Goal: Task Accomplishment & Management: Manage account settings

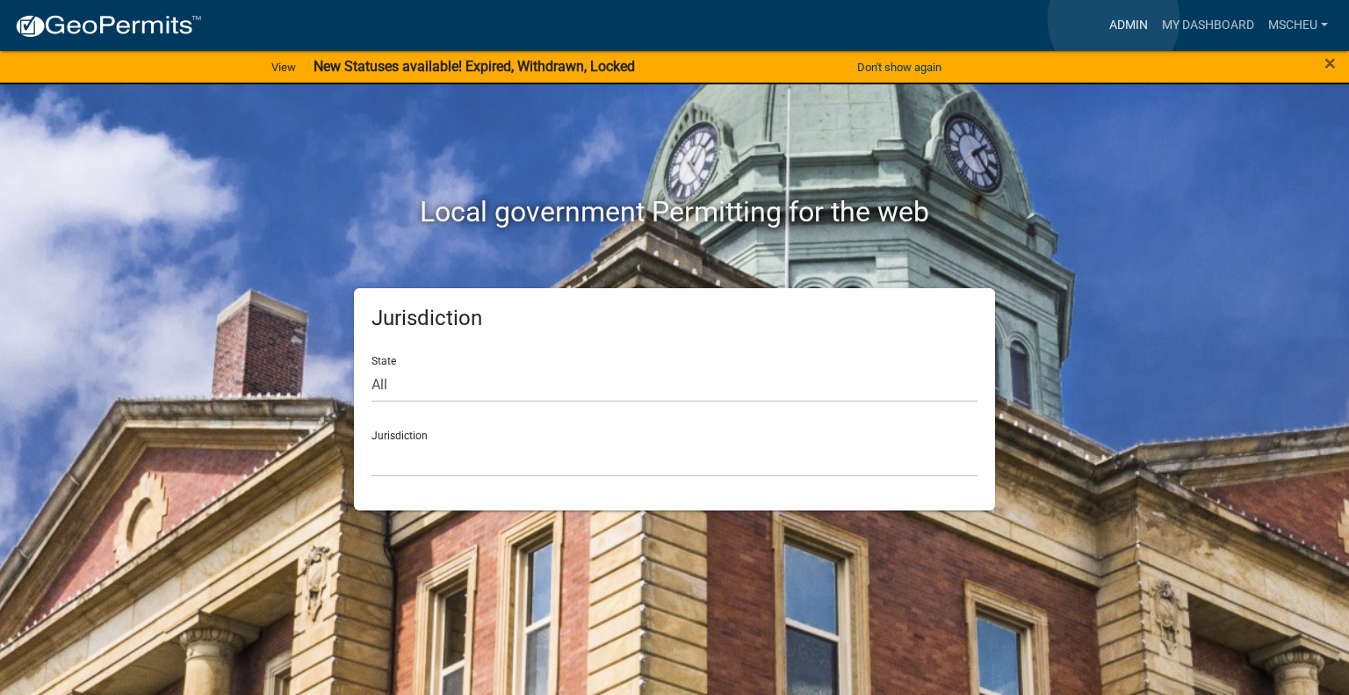
click at [1114, 19] on link "Admin" at bounding box center [1128, 25] width 53 height 33
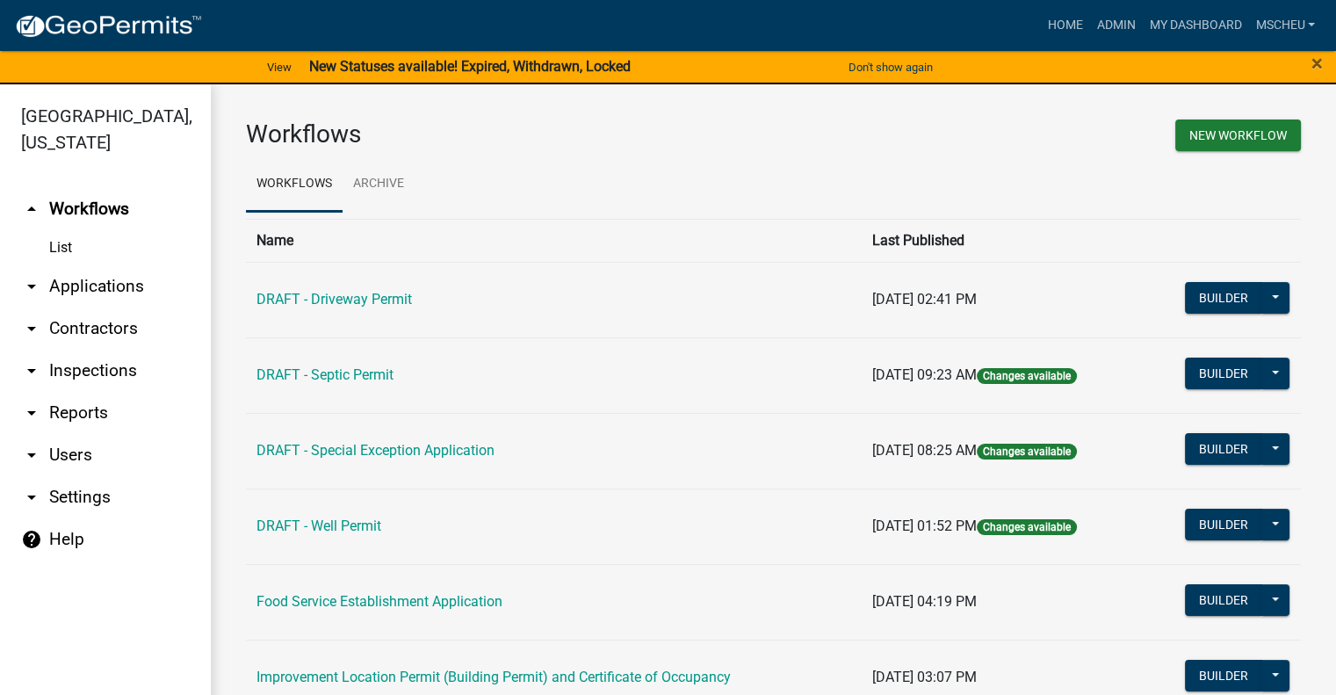
click at [612, 69] on strong "New Statuses available! Expired, Withdrawn, Locked" at bounding box center [469, 66] width 321 height 17
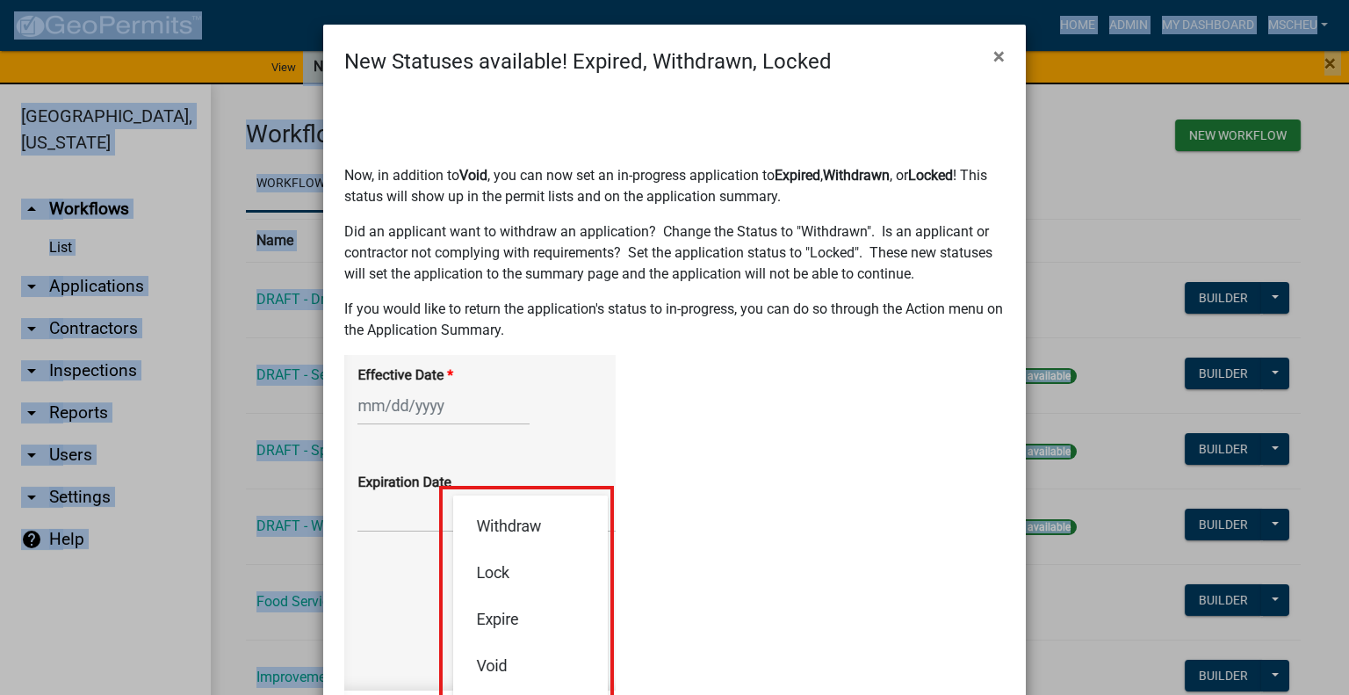
click at [612, 69] on form "New Statuses available! Expired, Withdrawn, Locked × Now, in addition to Void ,…" at bounding box center [674, 459] width 703 height 869
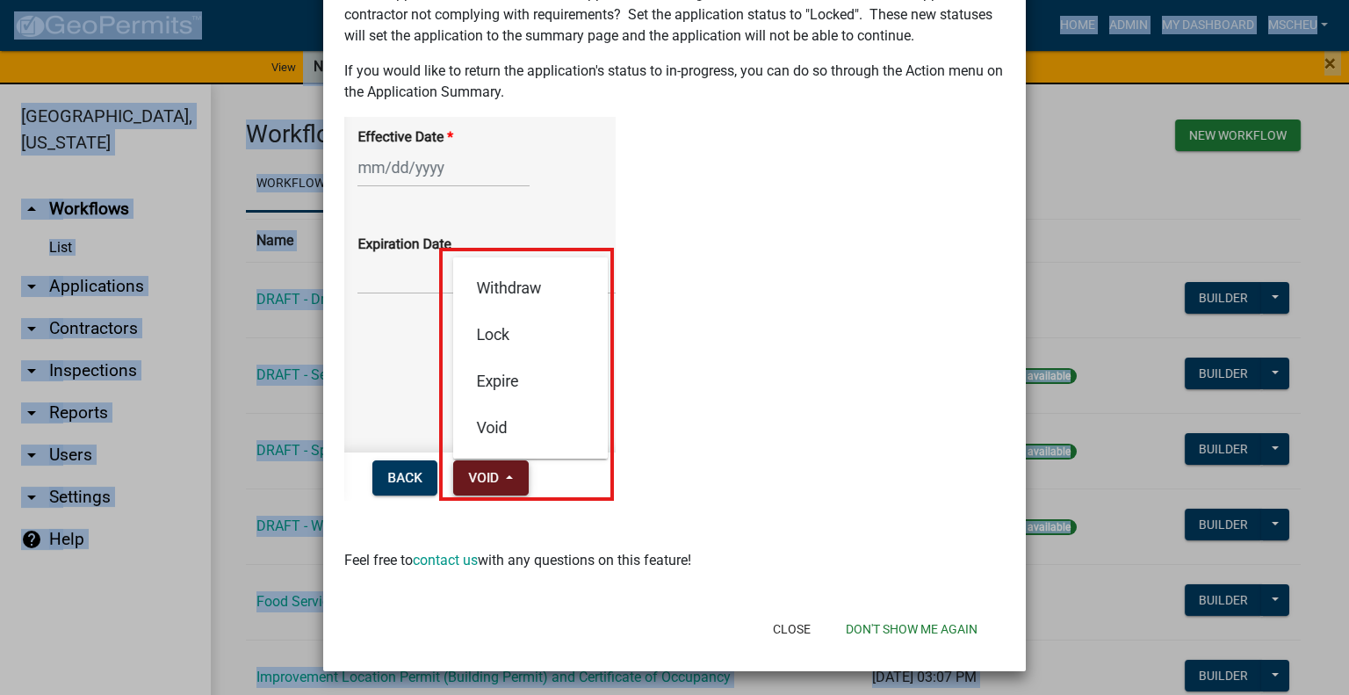
scroll to position [239, 0]
click at [796, 629] on button "Close" at bounding box center [792, 628] width 66 height 32
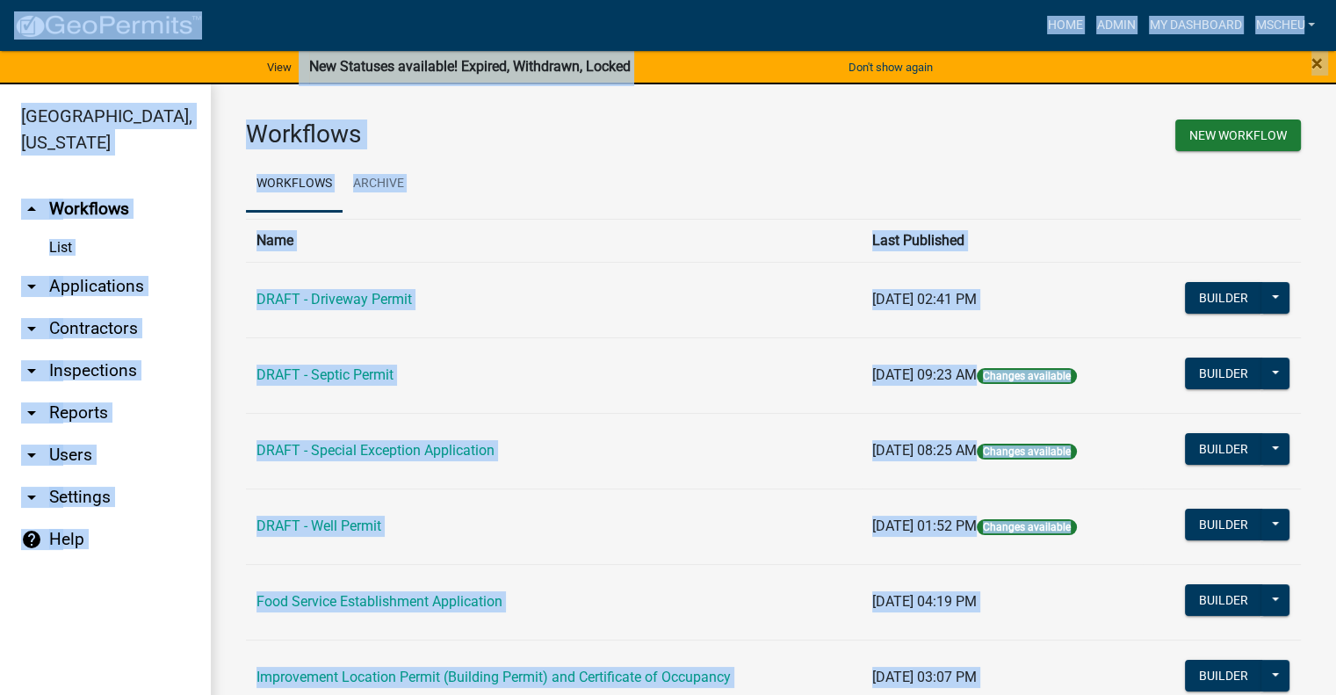
click at [119, 289] on link "arrow_drop_down Applications" at bounding box center [105, 286] width 211 height 42
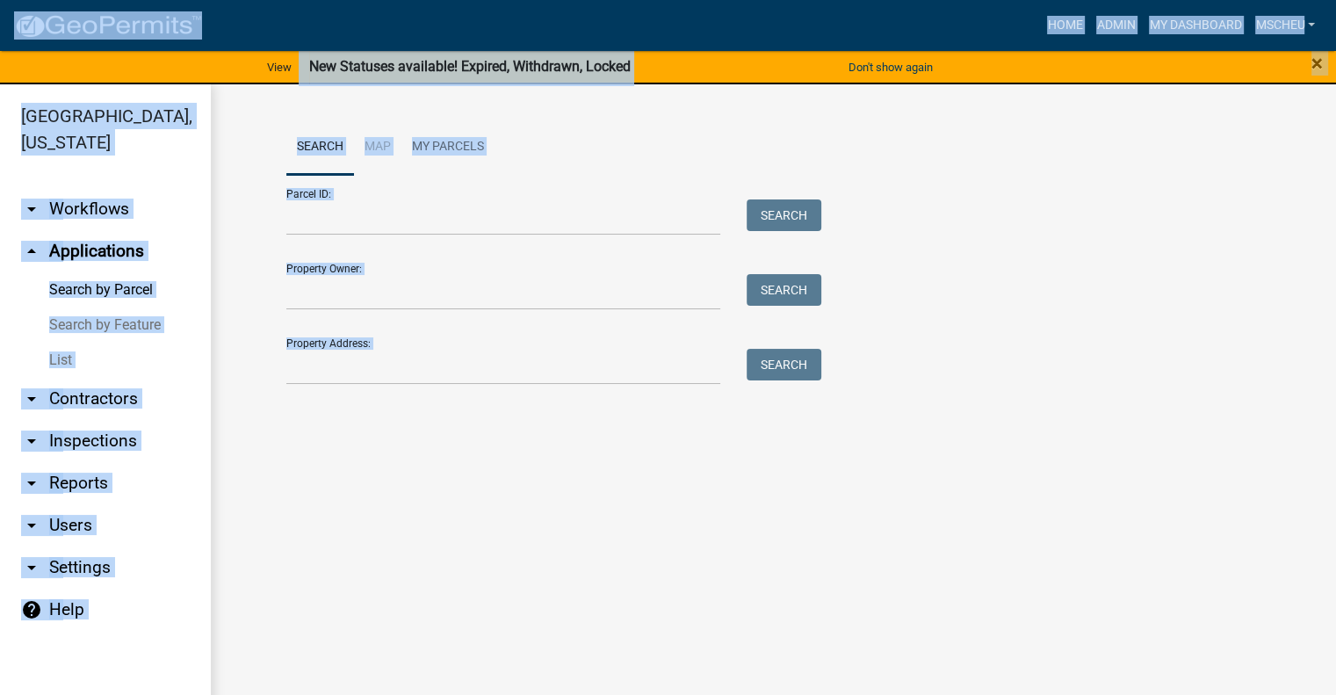
click at [61, 363] on link "List" at bounding box center [105, 360] width 211 height 35
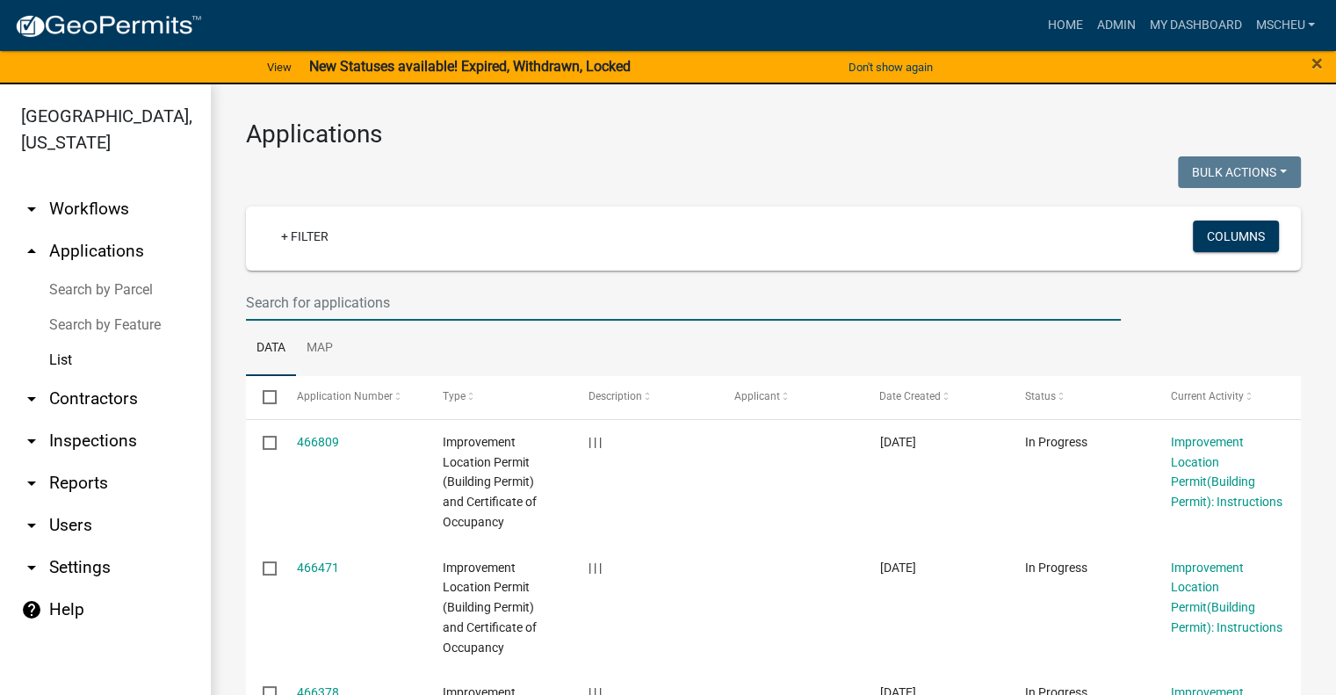
click at [356, 301] on input "text" at bounding box center [683, 303] width 875 height 36
type input "[PERSON_NAME]"
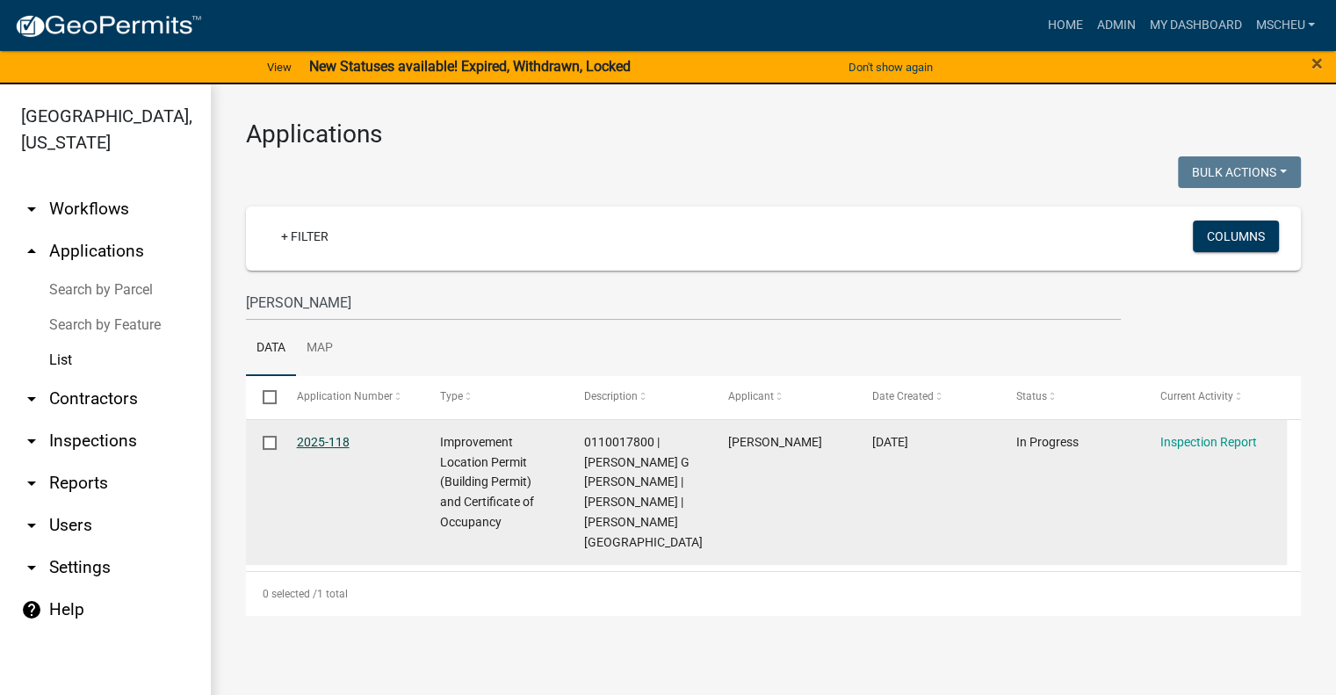
click at [317, 445] on link "2025-118" at bounding box center [323, 442] width 53 height 14
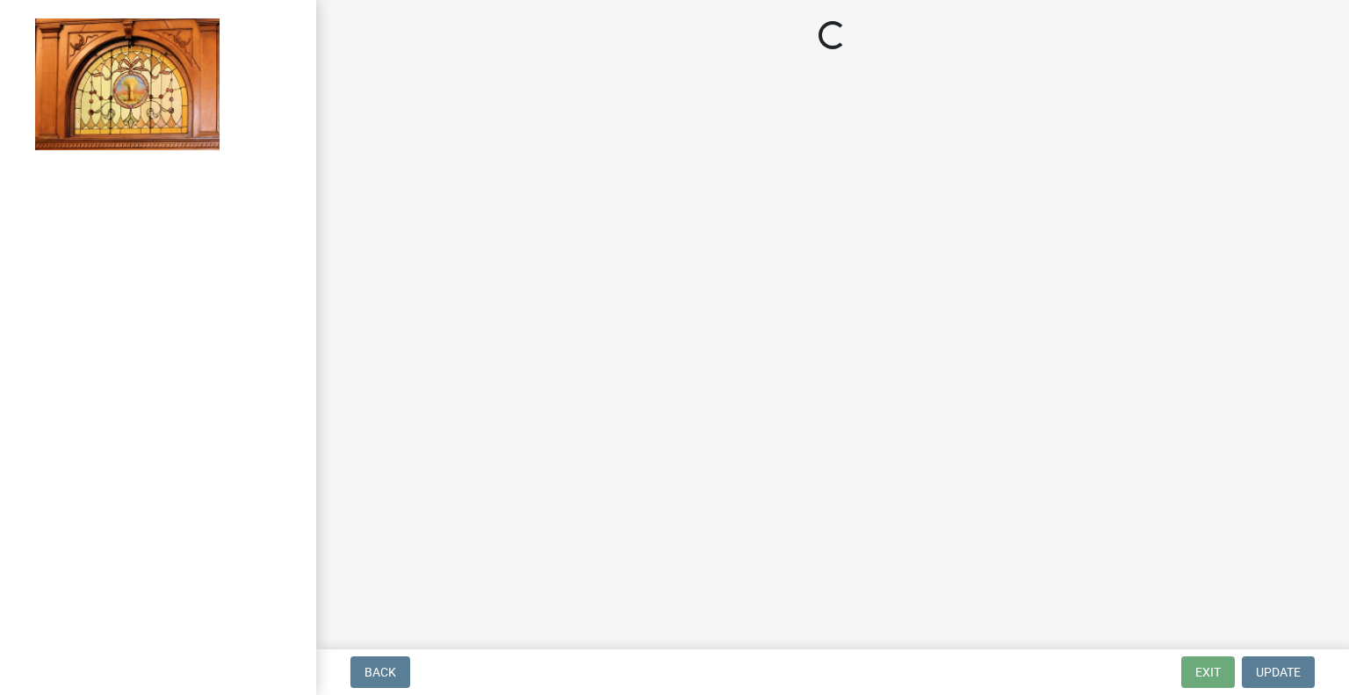
select select "62bb873c-c571-4454-ac8a-8c216551e2a3"
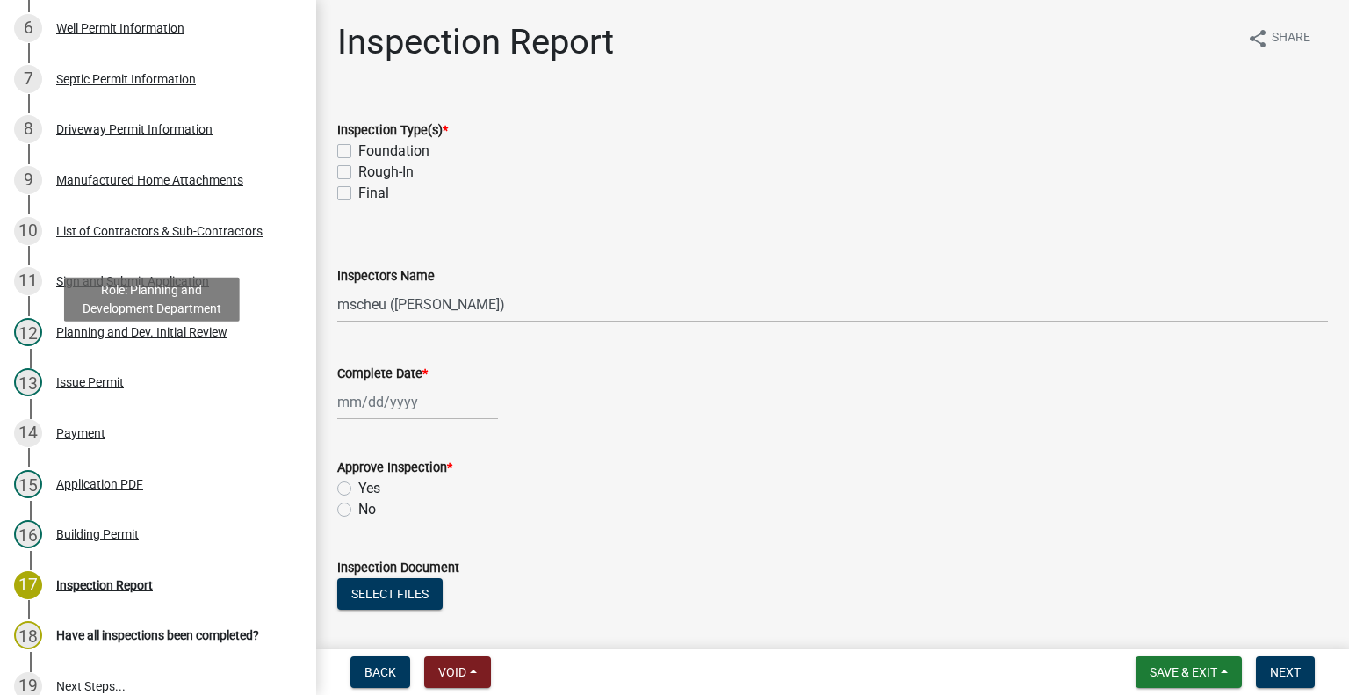
scroll to position [703, 0]
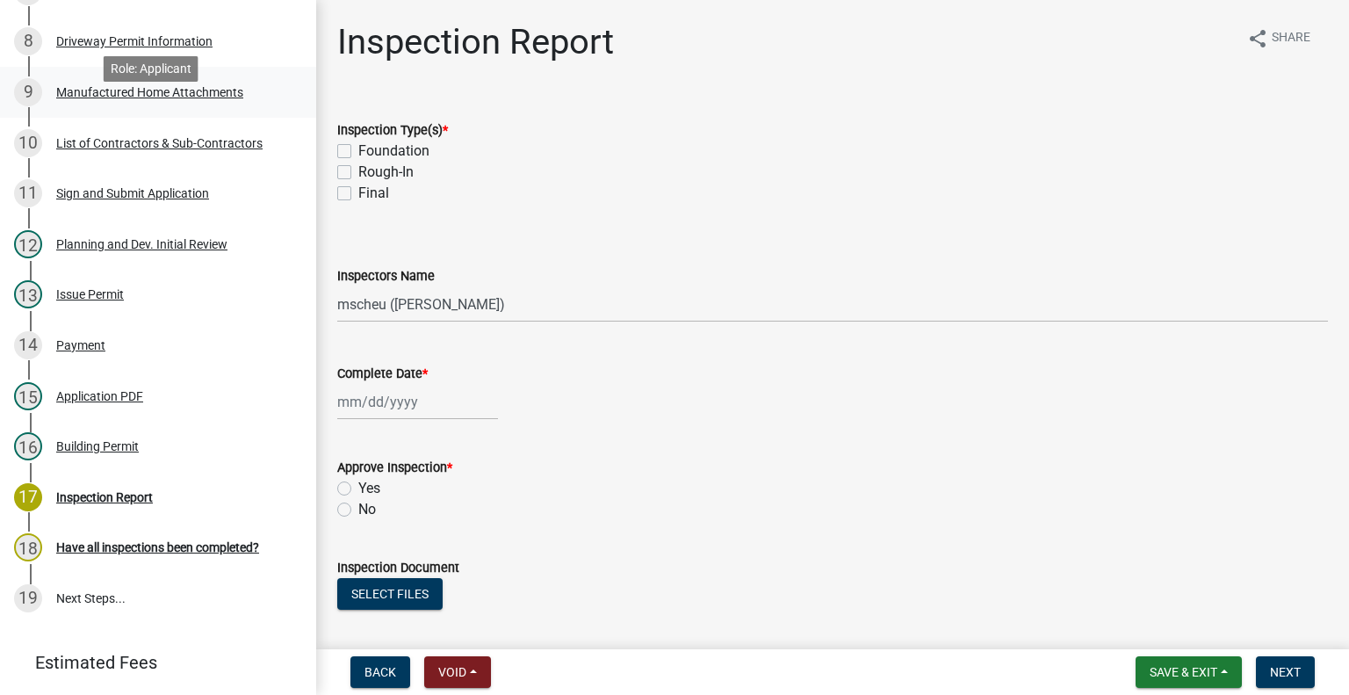
click at [200, 98] on div "Manufactured Home Attachments" at bounding box center [149, 92] width 187 height 12
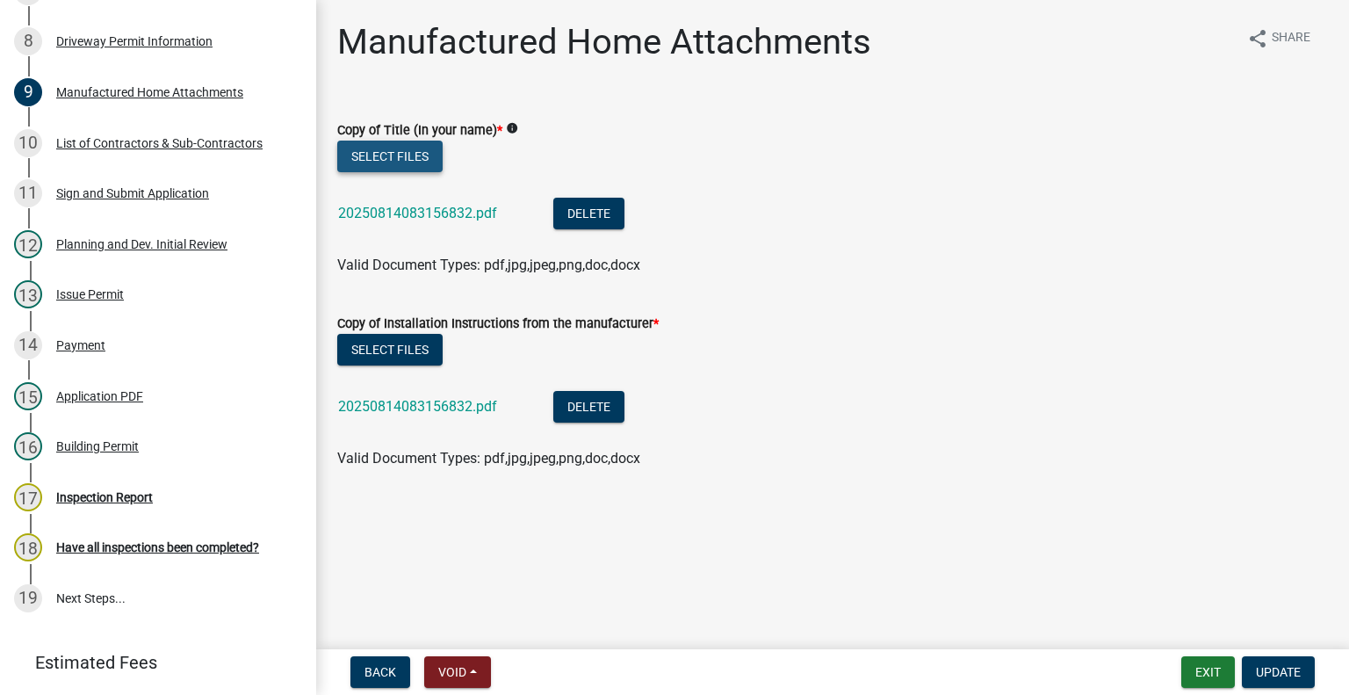
click at [375, 157] on button "Select files" at bounding box center [389, 157] width 105 height 32
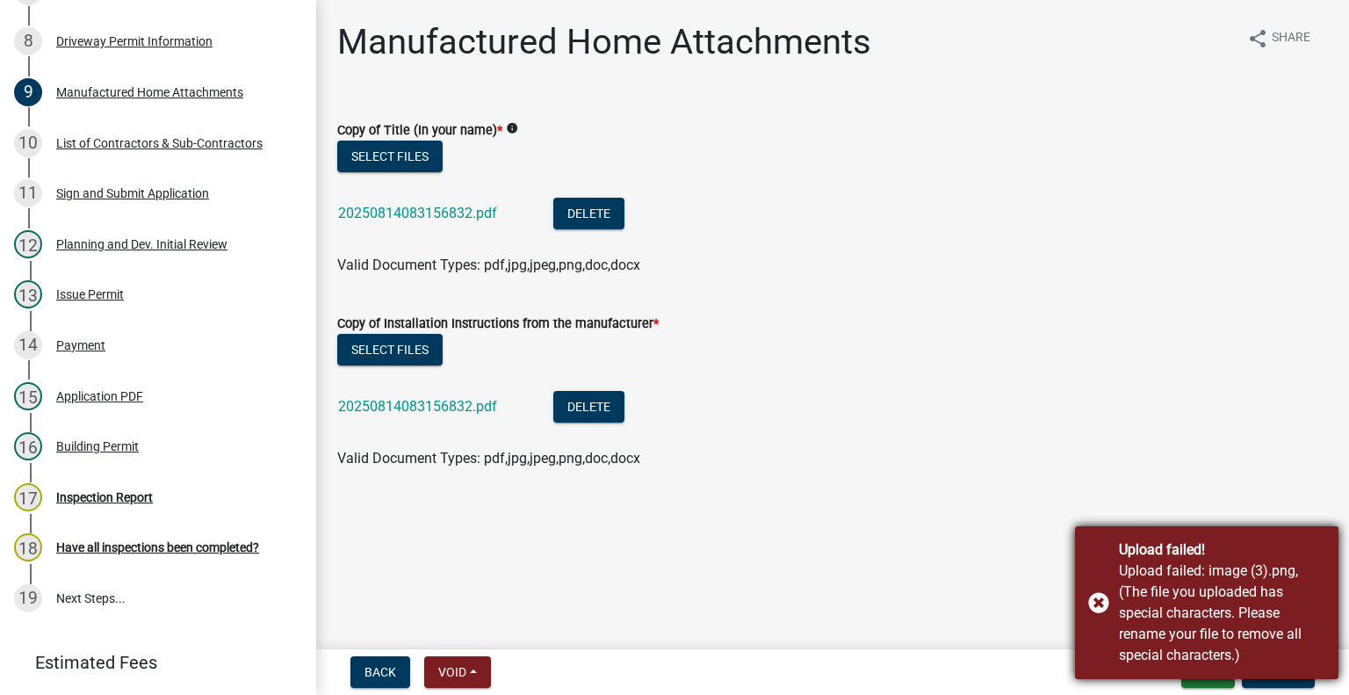
click at [1103, 600] on div "Upload failed! Upload failed: image (3).png, (The file you uploaded has special…" at bounding box center [1207, 602] width 264 height 153
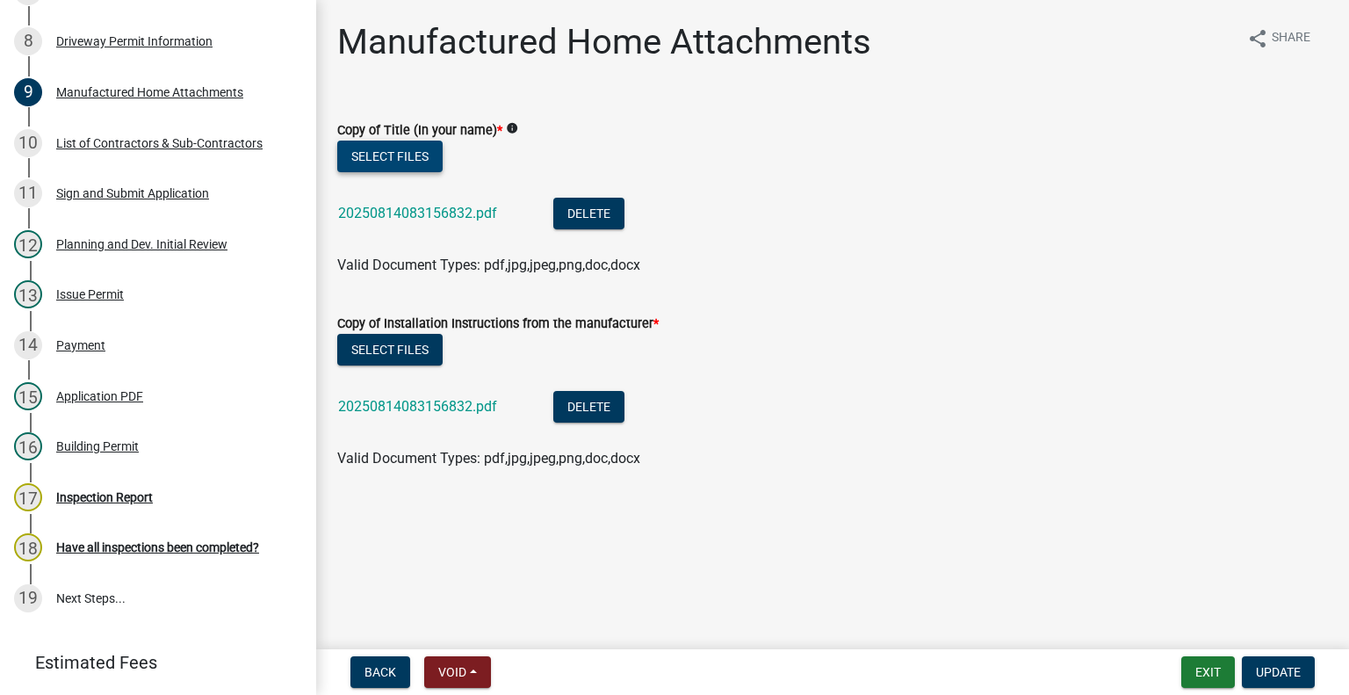
click at [385, 155] on button "Select files" at bounding box center [389, 157] width 105 height 32
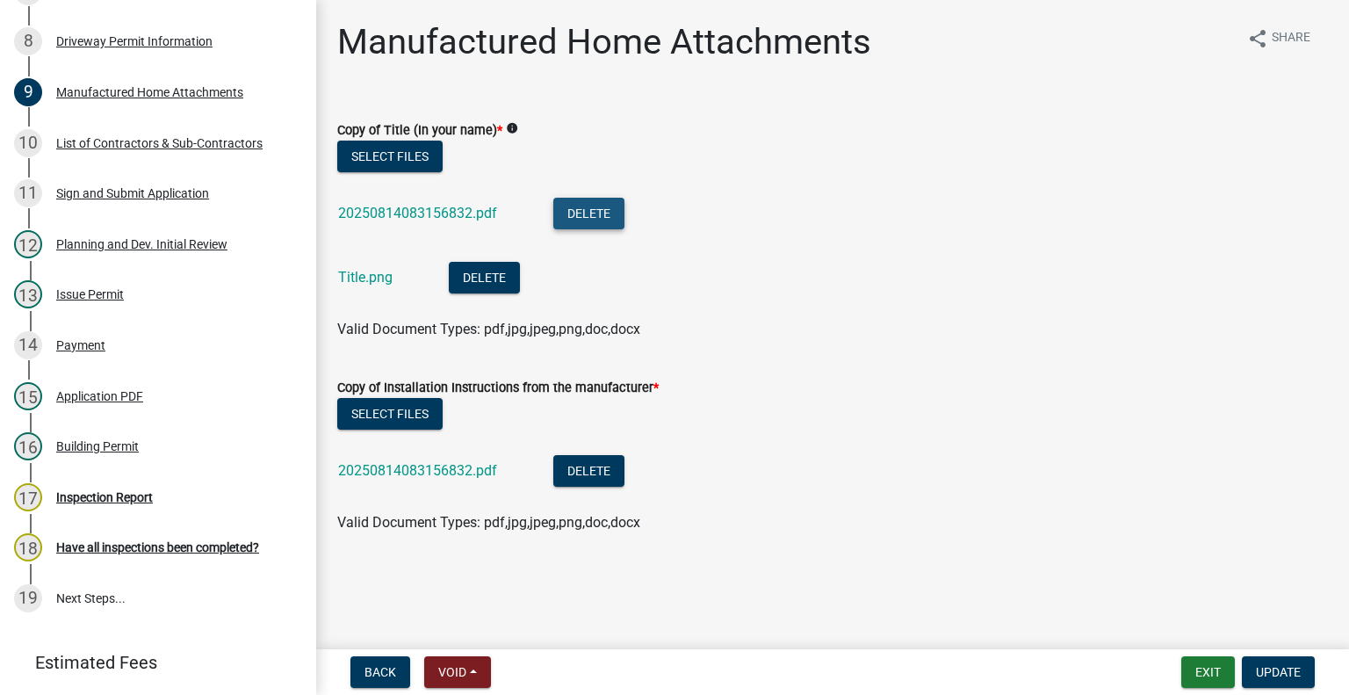
click at [584, 212] on button "Delete" at bounding box center [588, 214] width 71 height 32
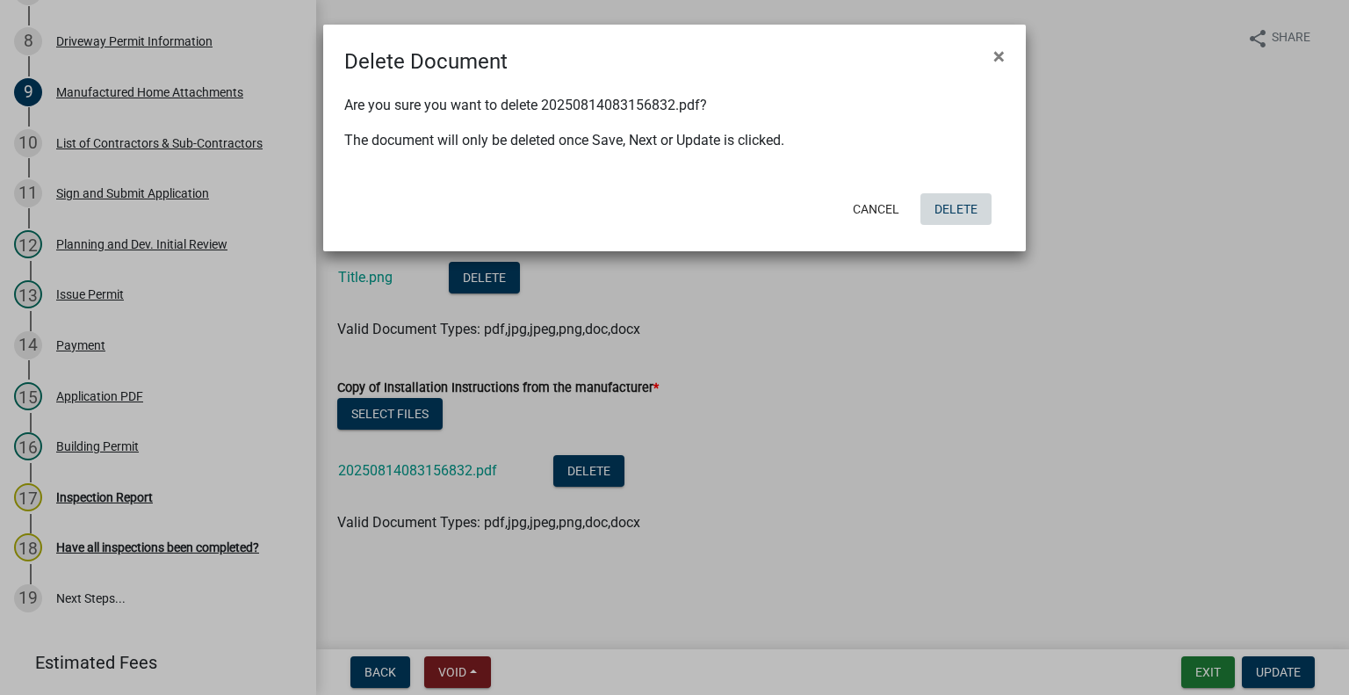
click at [943, 212] on button "Delete" at bounding box center [956, 209] width 71 height 32
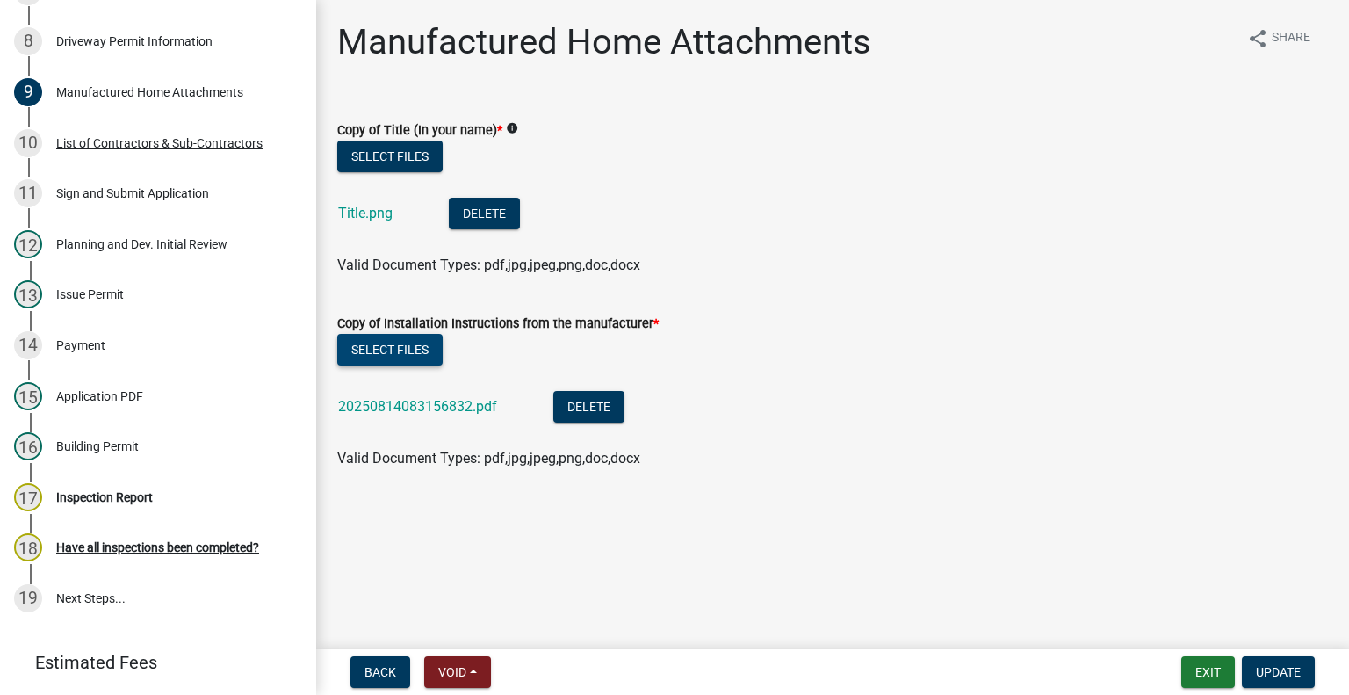
click at [404, 357] on button "Select files" at bounding box center [389, 350] width 105 height 32
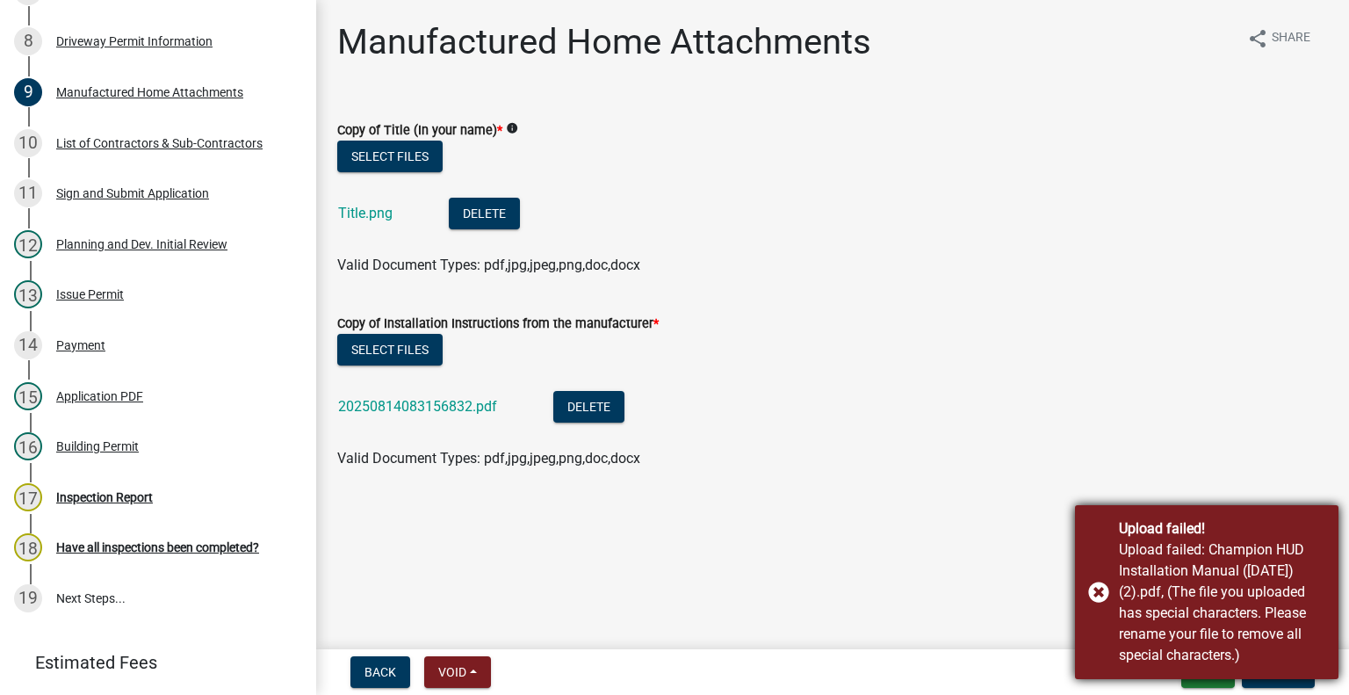
click at [1098, 591] on div "Upload failed! Upload failed: Champion HUD Installation Manual ([DATE]) (2).pdf…" at bounding box center [1207, 592] width 264 height 174
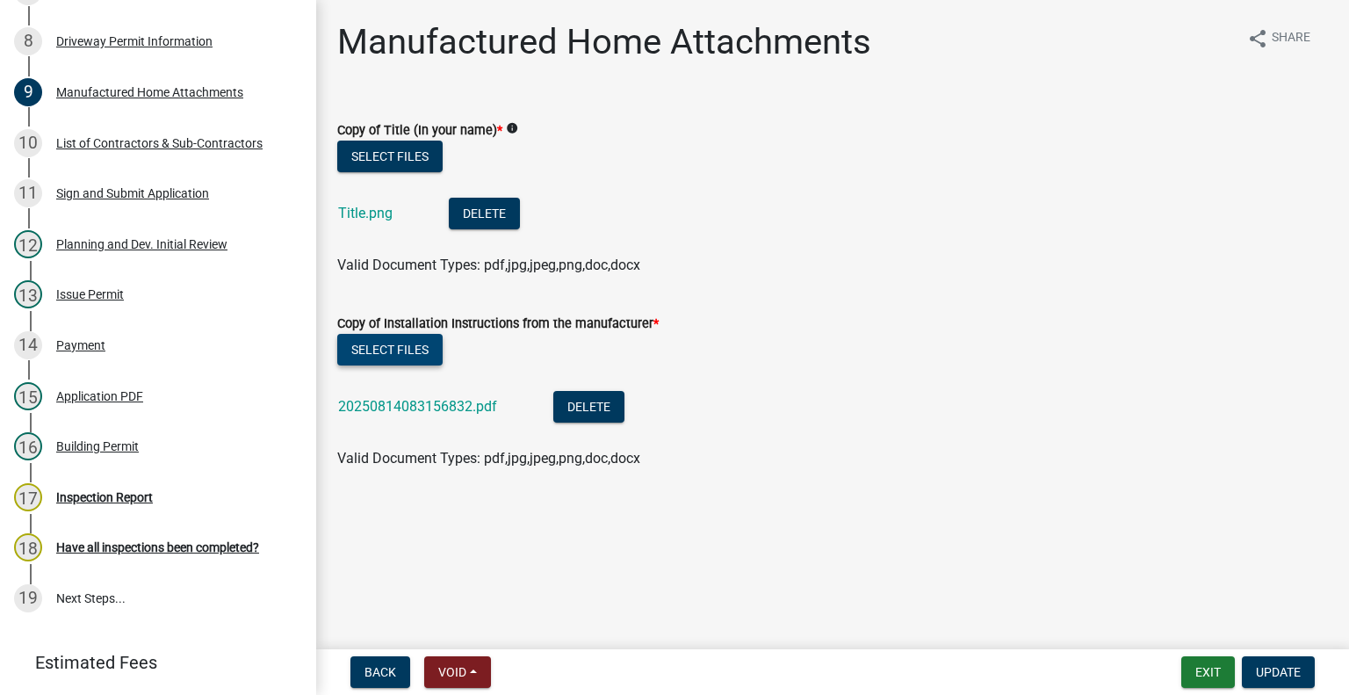
click at [405, 344] on button "Select files" at bounding box center [389, 350] width 105 height 32
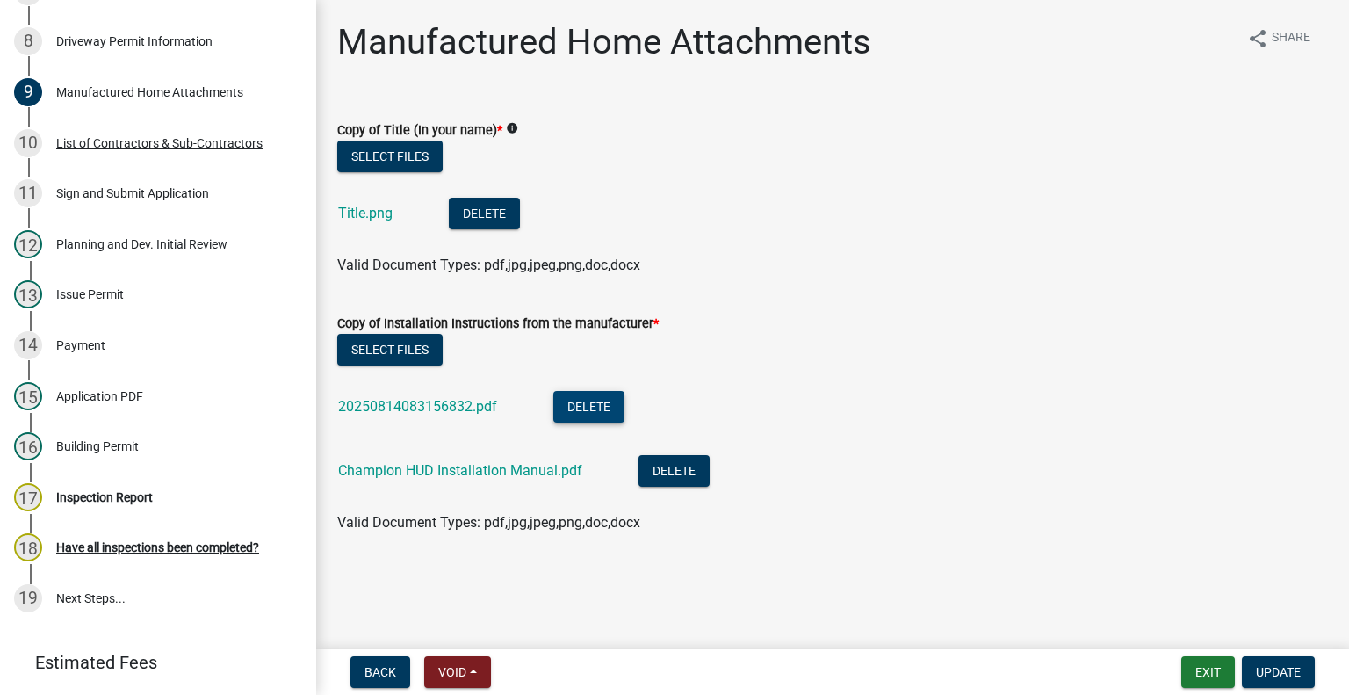
click at [579, 403] on button "Delete" at bounding box center [588, 407] width 71 height 32
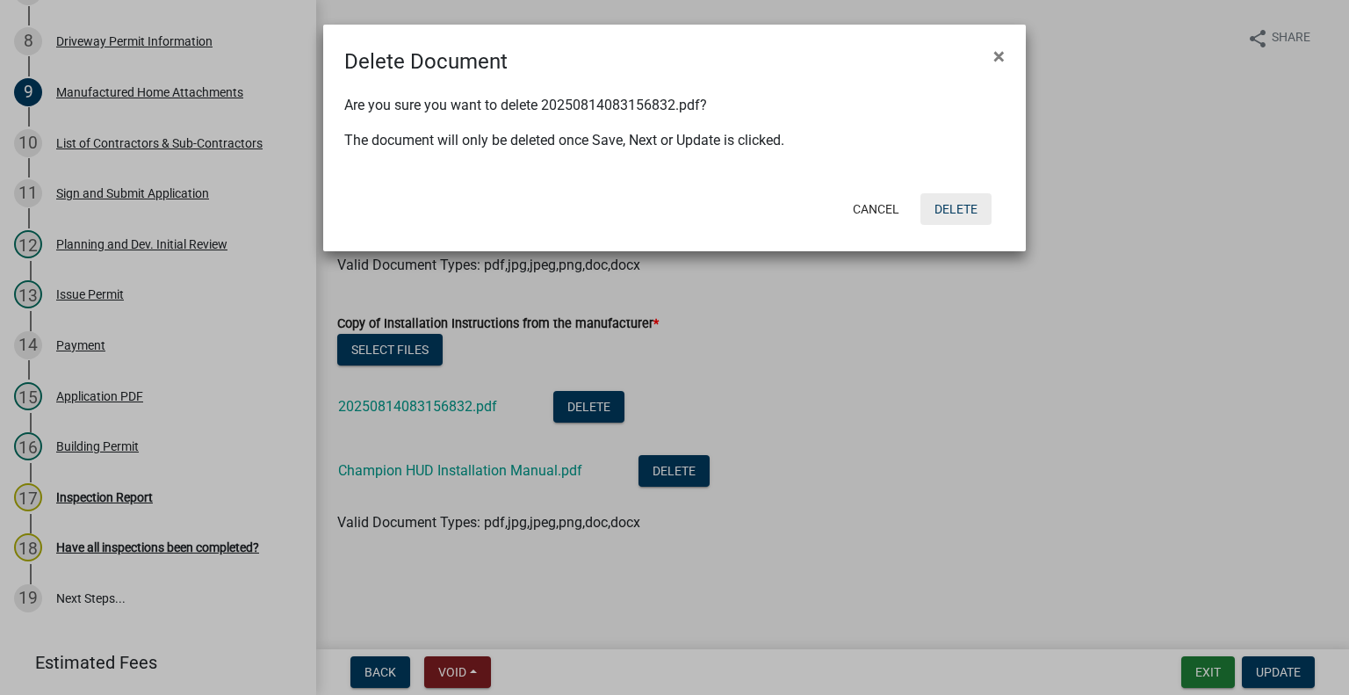
click at [956, 206] on button "Delete" at bounding box center [956, 209] width 71 height 32
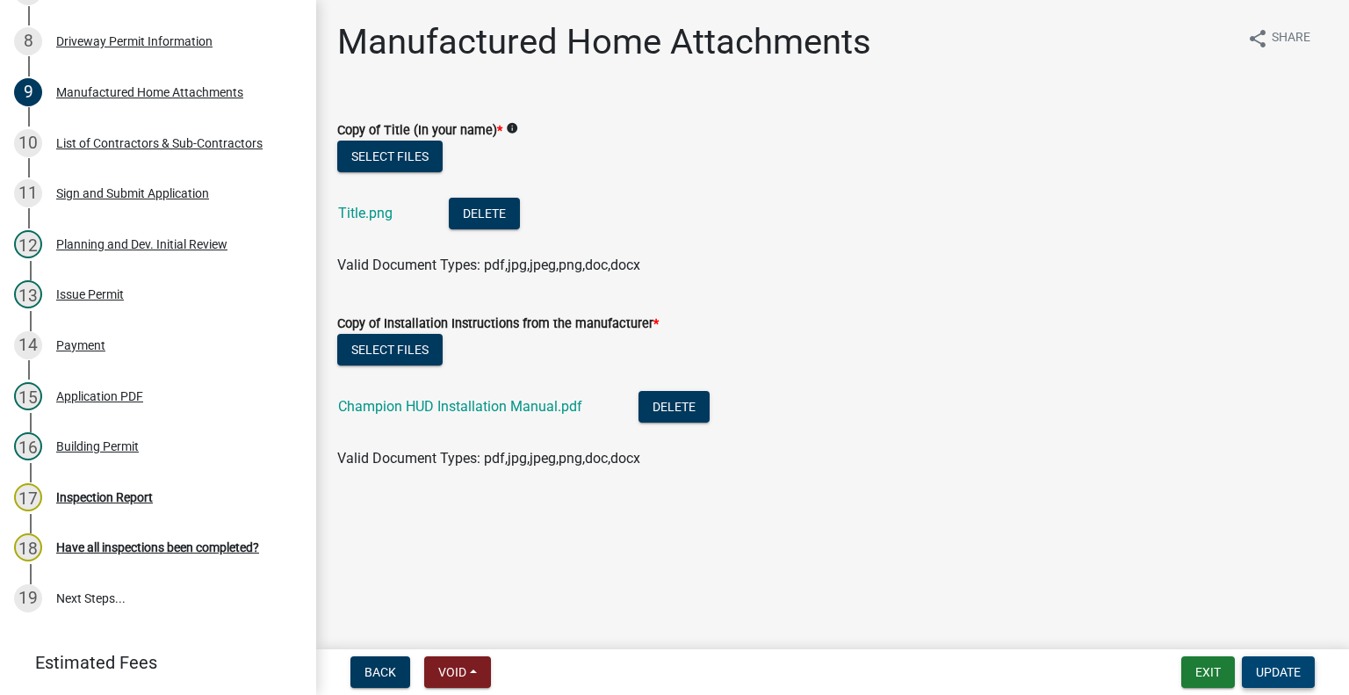
click at [1276, 671] on span "Update" at bounding box center [1278, 672] width 45 height 14
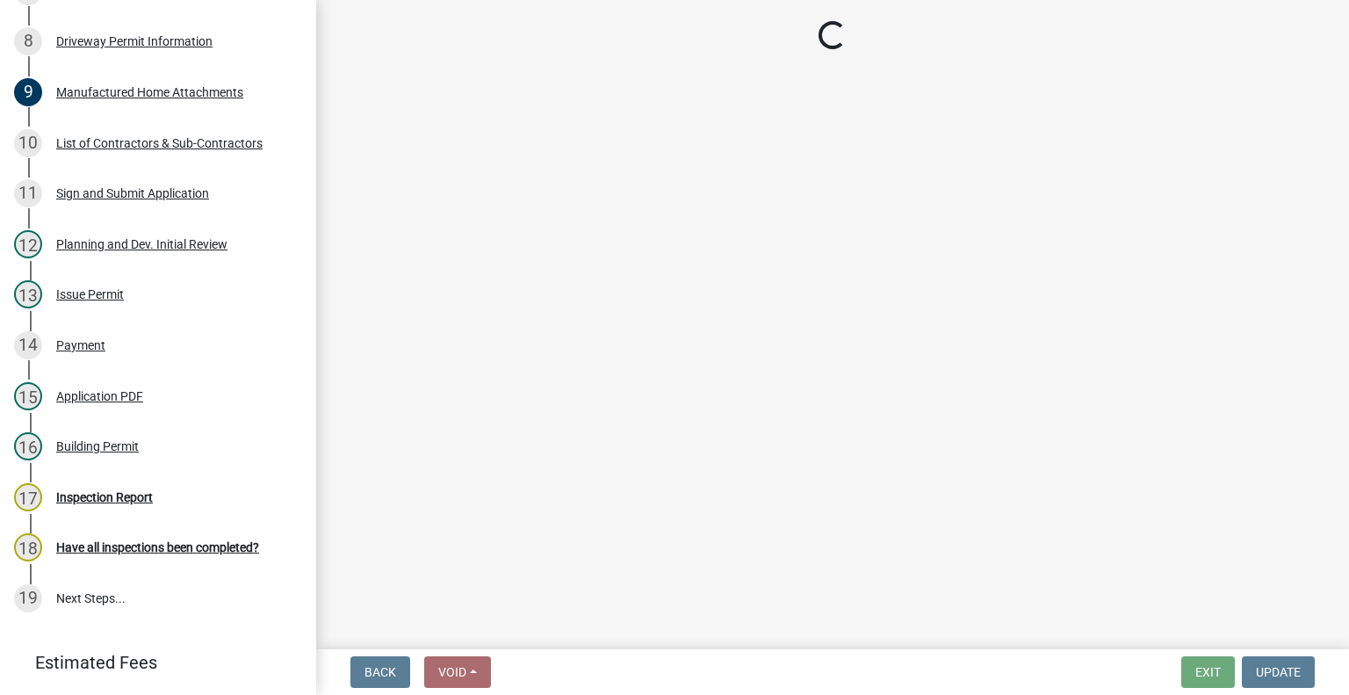
select select "62bb873c-c571-4454-ac8a-8c216551e2a3"
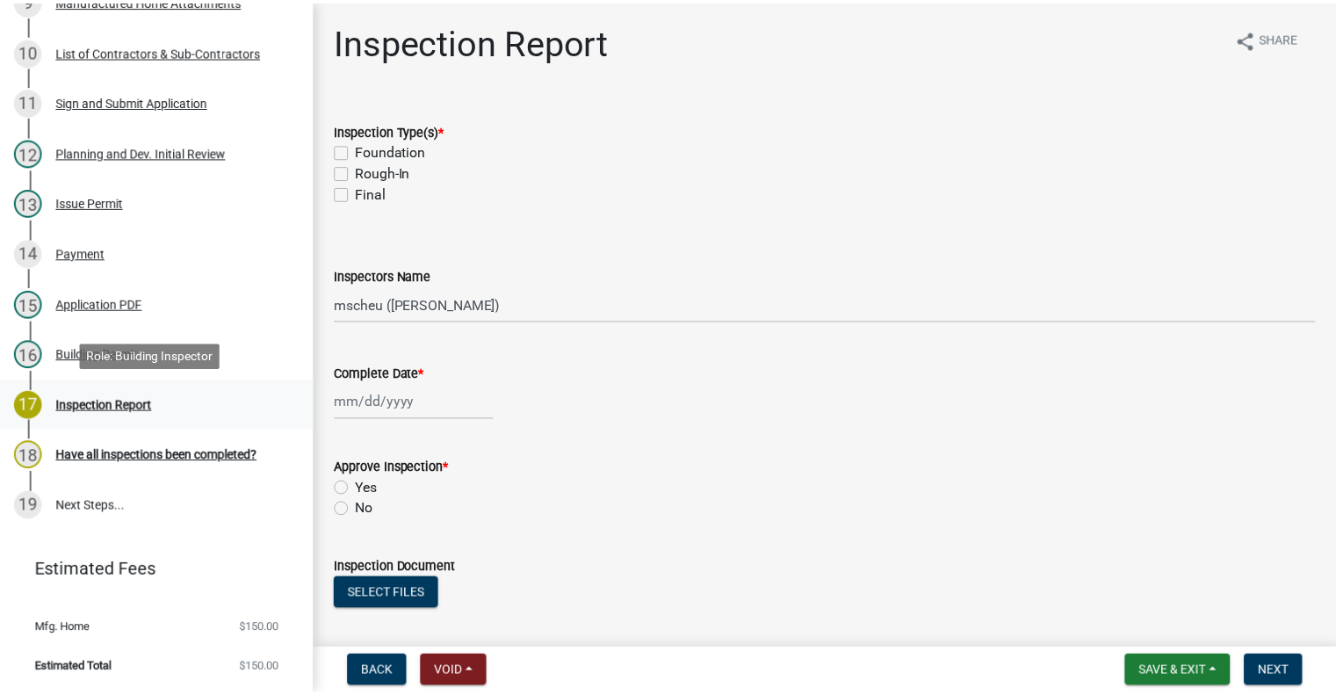
scroll to position [820, 0]
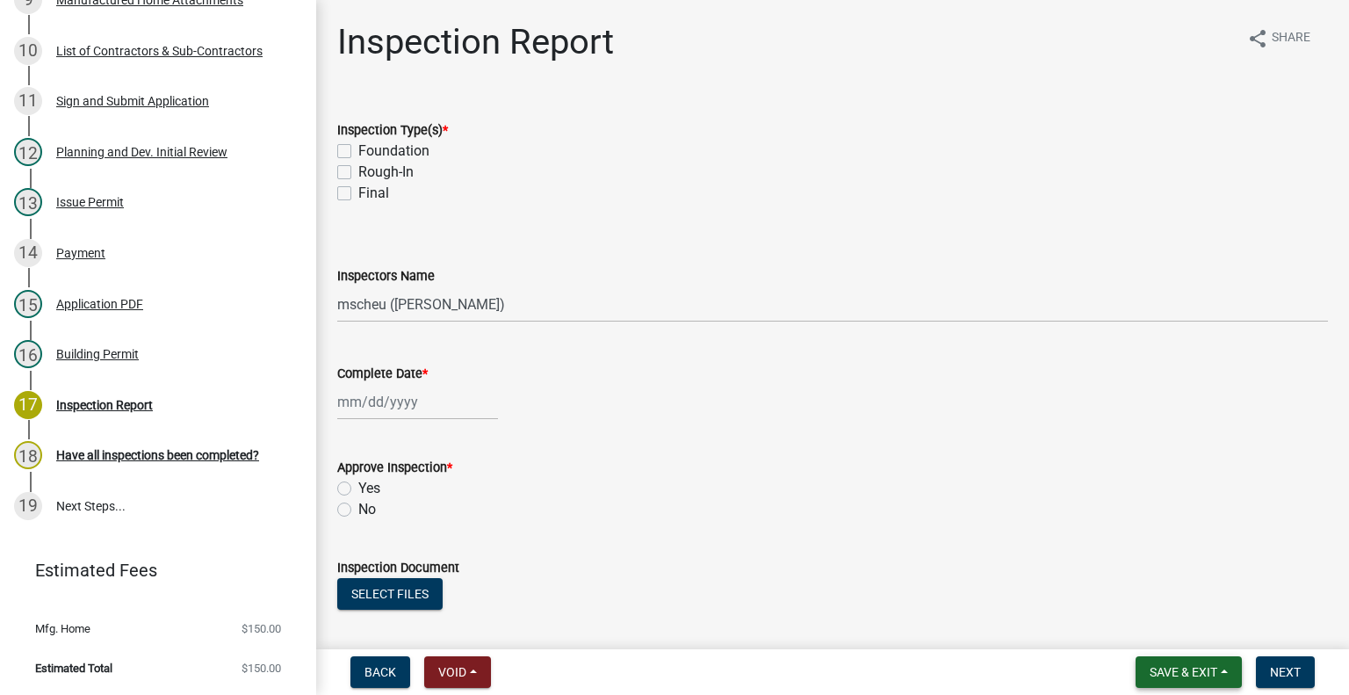
click at [1194, 677] on span "Save & Exit" at bounding box center [1184, 672] width 68 height 14
click at [1181, 624] on button "Save & Exit" at bounding box center [1171, 626] width 141 height 42
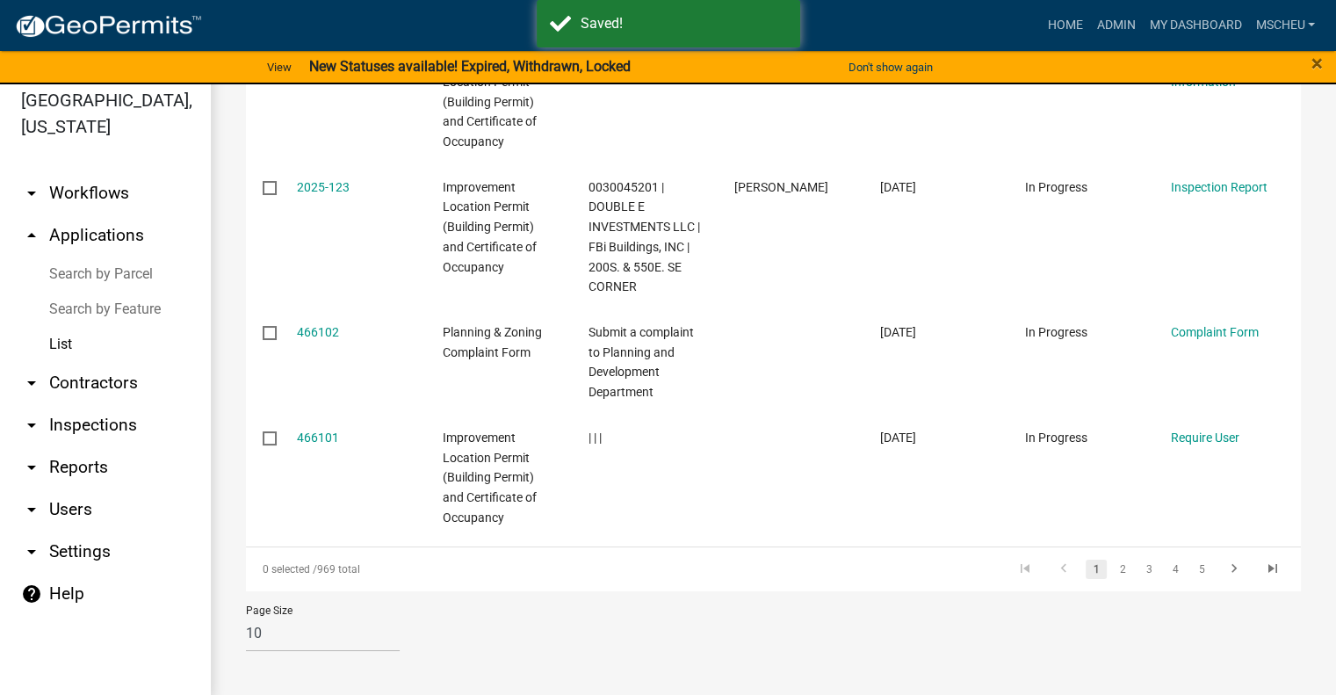
scroll to position [21, 0]
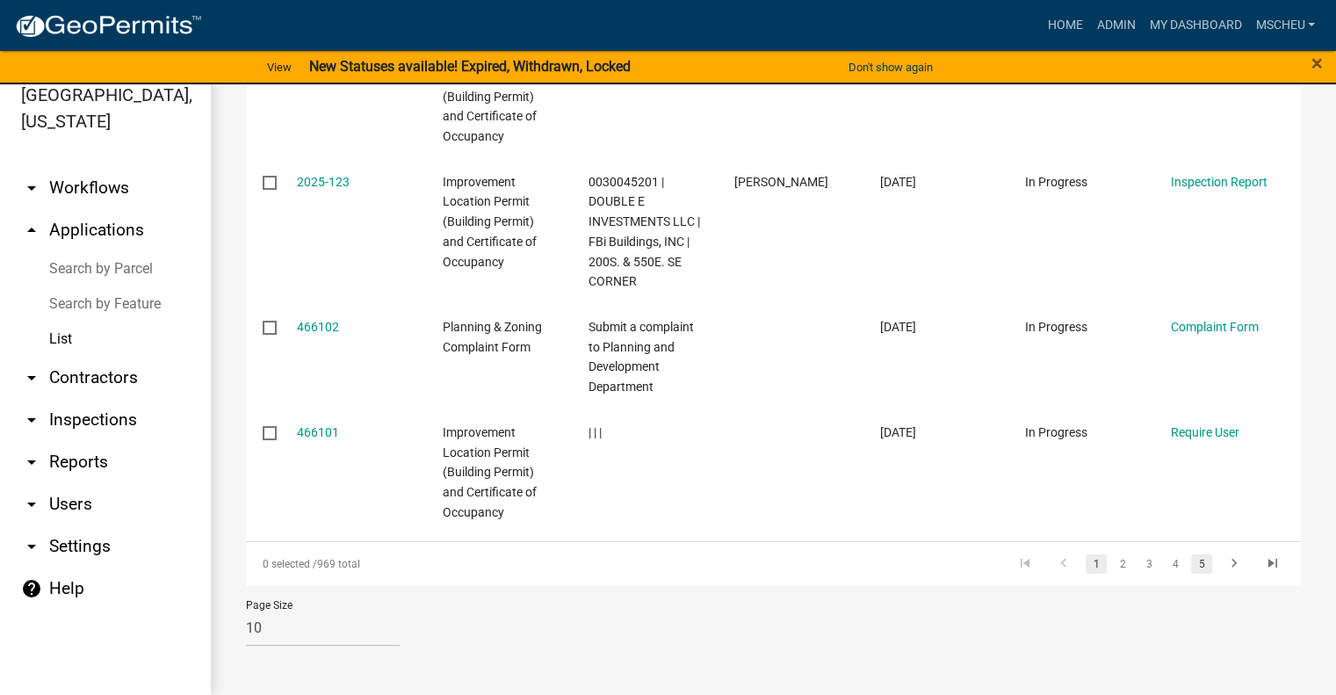
click at [1191, 560] on link "5" at bounding box center [1201, 563] width 21 height 19
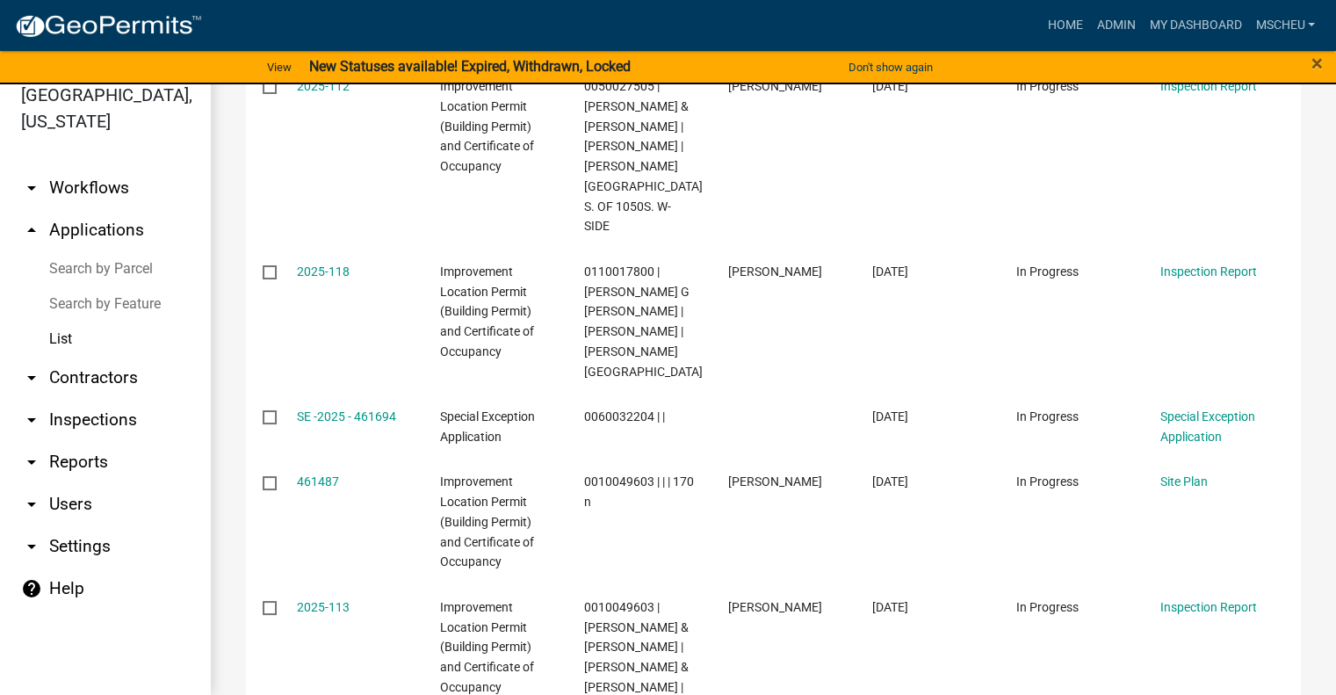
scroll to position [724, 0]
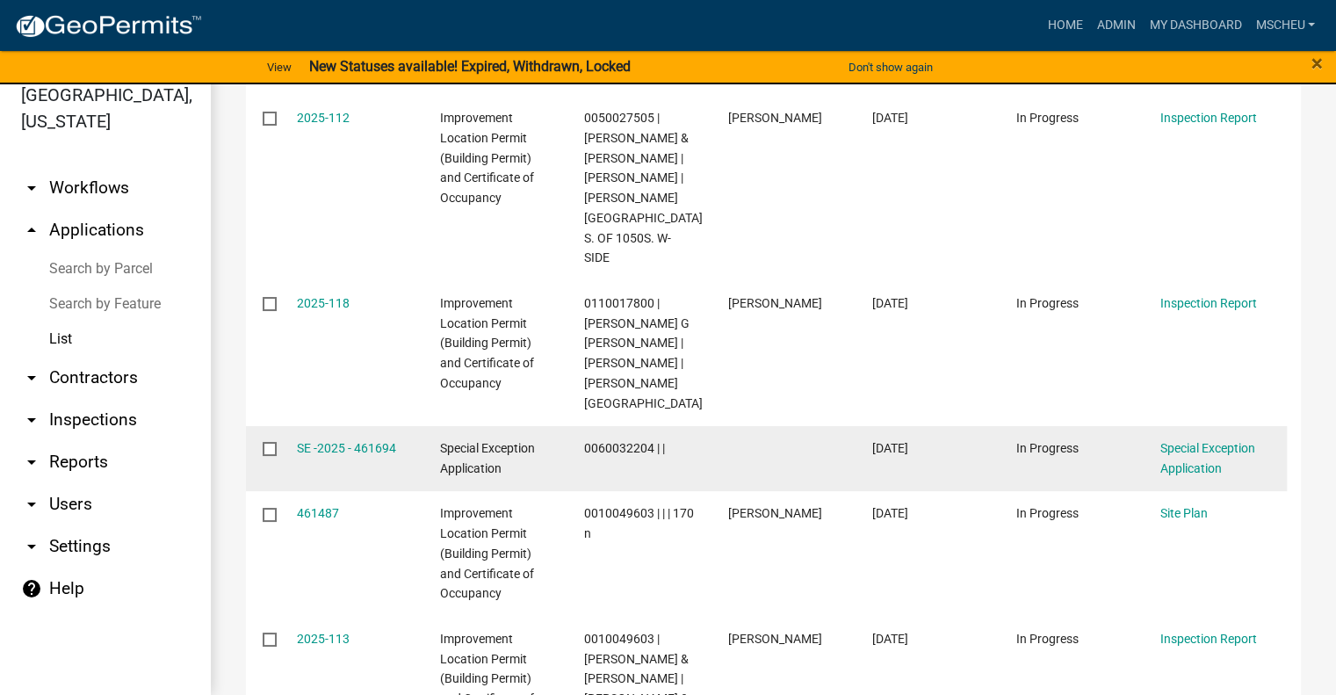
click at [271, 442] on input "checkbox" at bounding box center [268, 447] width 11 height 11
checkbox input "true"
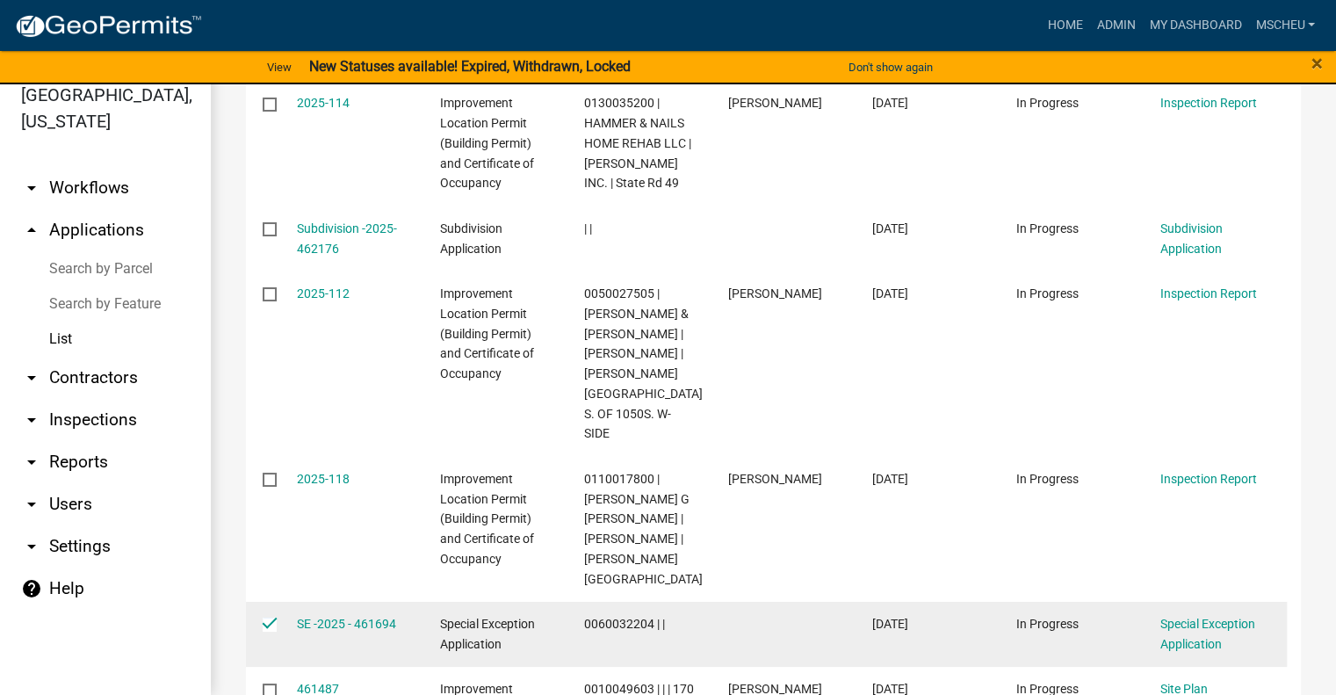
scroll to position [460, 0]
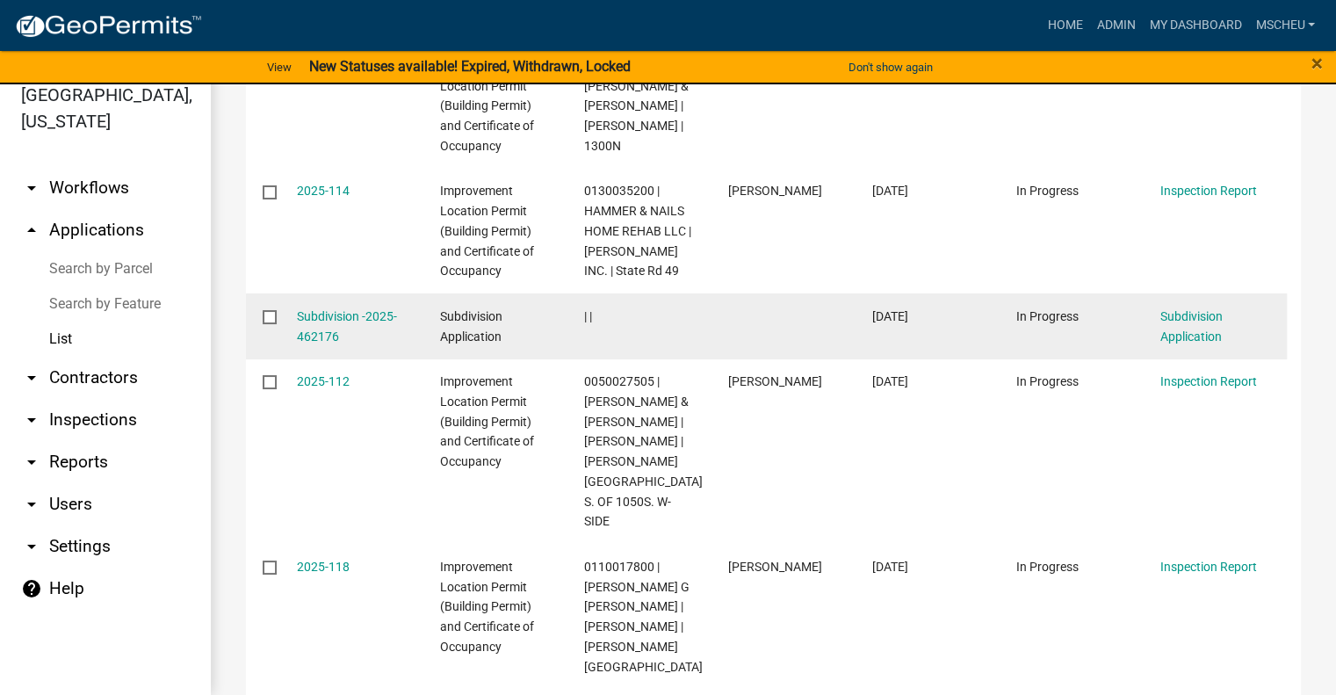
click at [271, 319] on input "checkbox" at bounding box center [268, 315] width 11 height 11
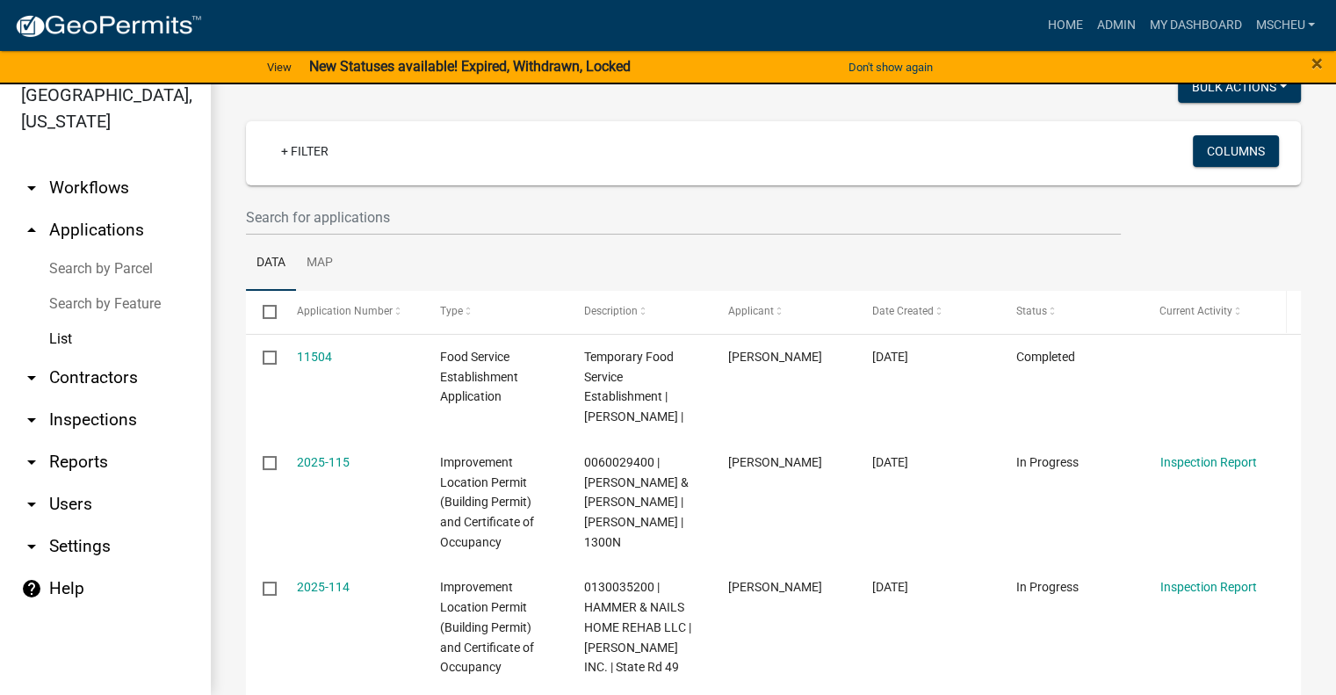
scroll to position [0, 0]
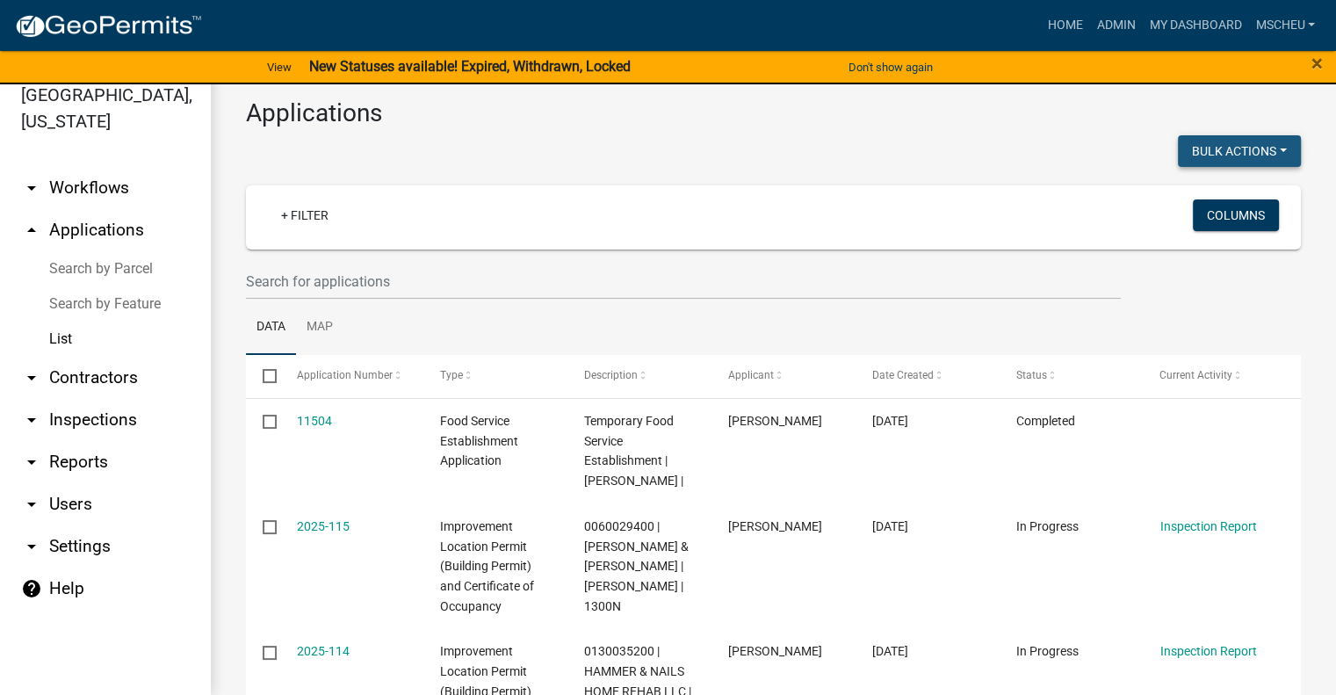
click at [1244, 144] on button "Bulk Actions" at bounding box center [1239, 151] width 123 height 32
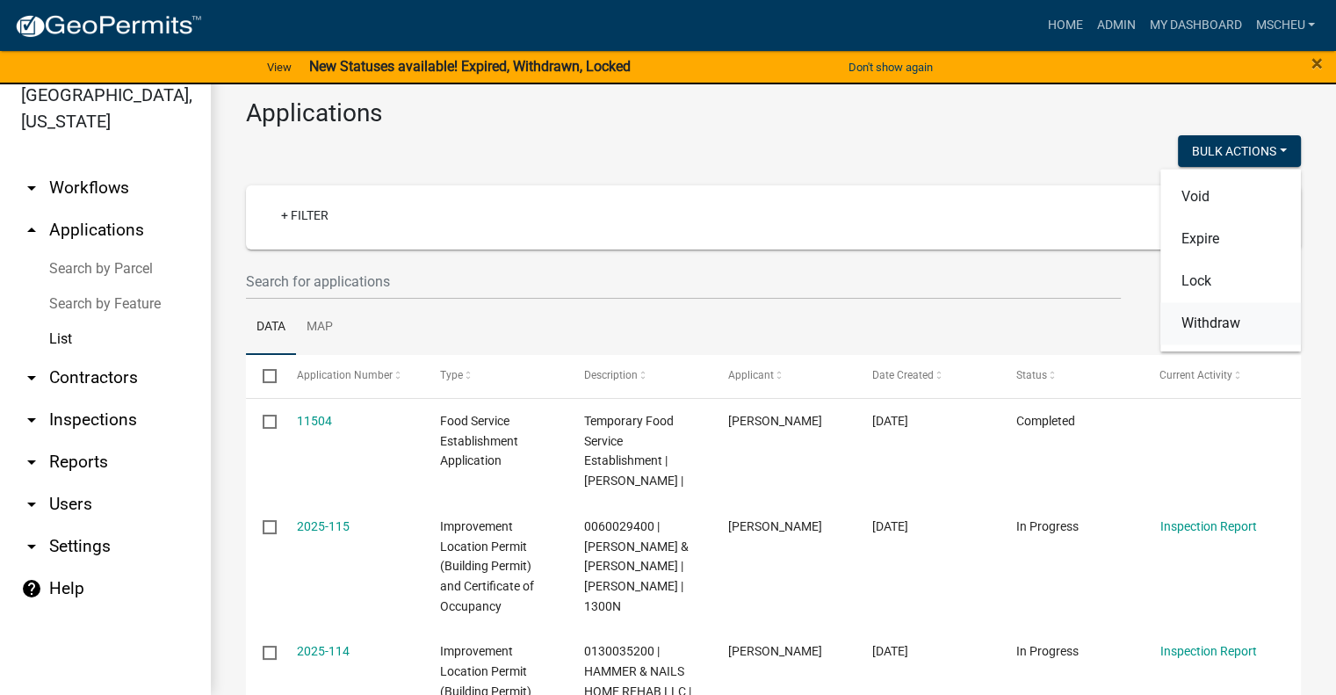
click at [1190, 326] on button "Withdraw" at bounding box center [1230, 323] width 141 height 42
checkbox input "false"
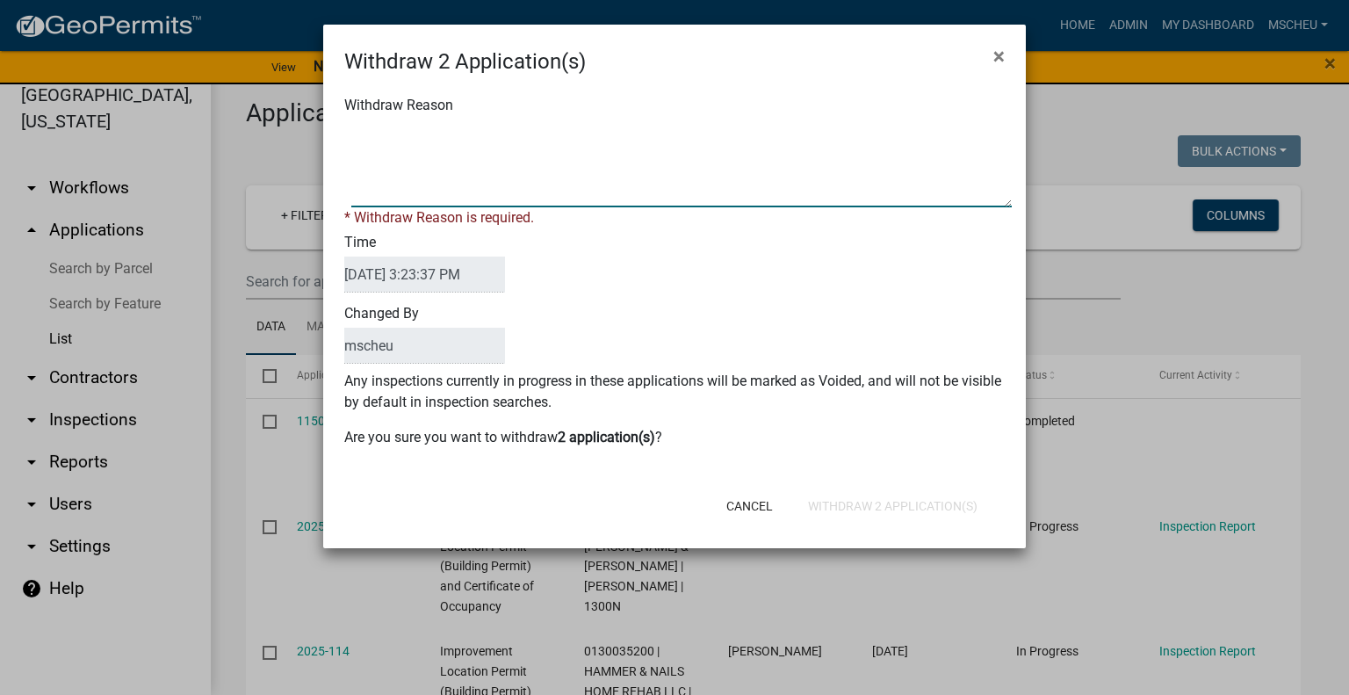
click at [411, 144] on textarea "Withdraw Reason" at bounding box center [681, 163] width 661 height 88
type textarea "blank applications"
click at [876, 509] on form "Withdraw 2 Application(s) × Withdraw Reason * Withdraw Reason is required. Time…" at bounding box center [674, 279] width 703 height 508
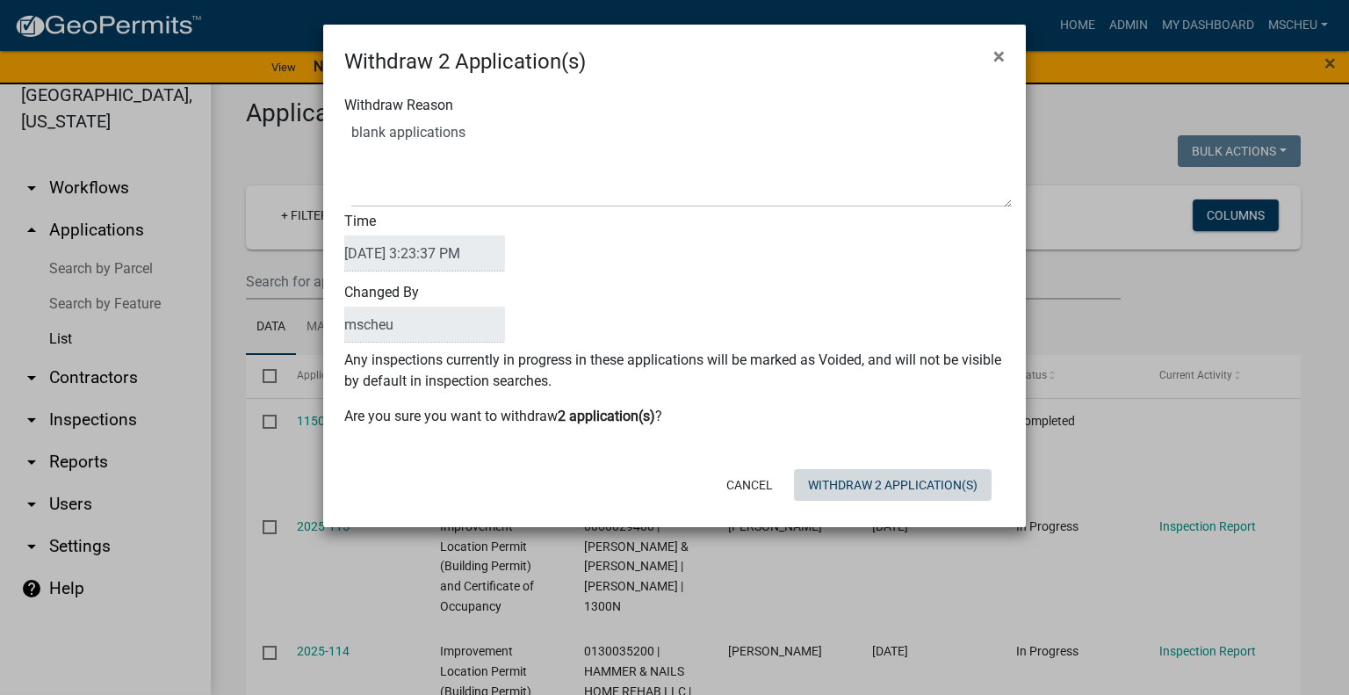
click at [877, 491] on button "Withdraw 2 Application(s)" at bounding box center [893, 485] width 198 height 32
